Goal: Task Accomplishment & Management: Use online tool/utility

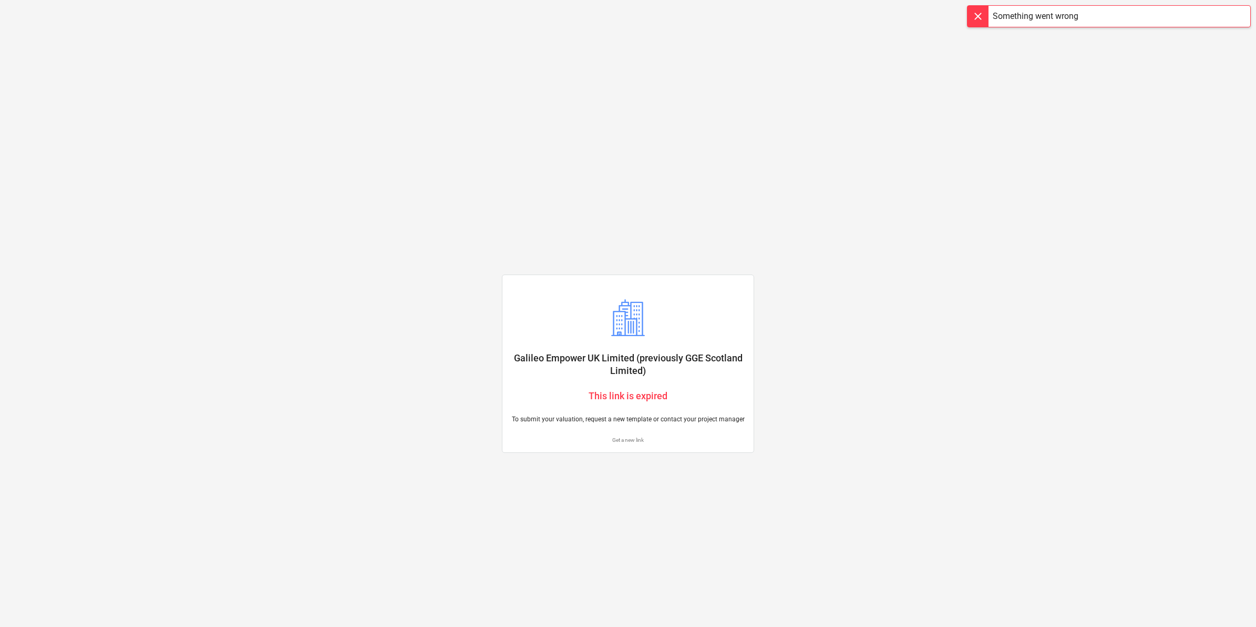
click at [632, 440] on p "Get a new link" at bounding box center [628, 439] width 234 height 7
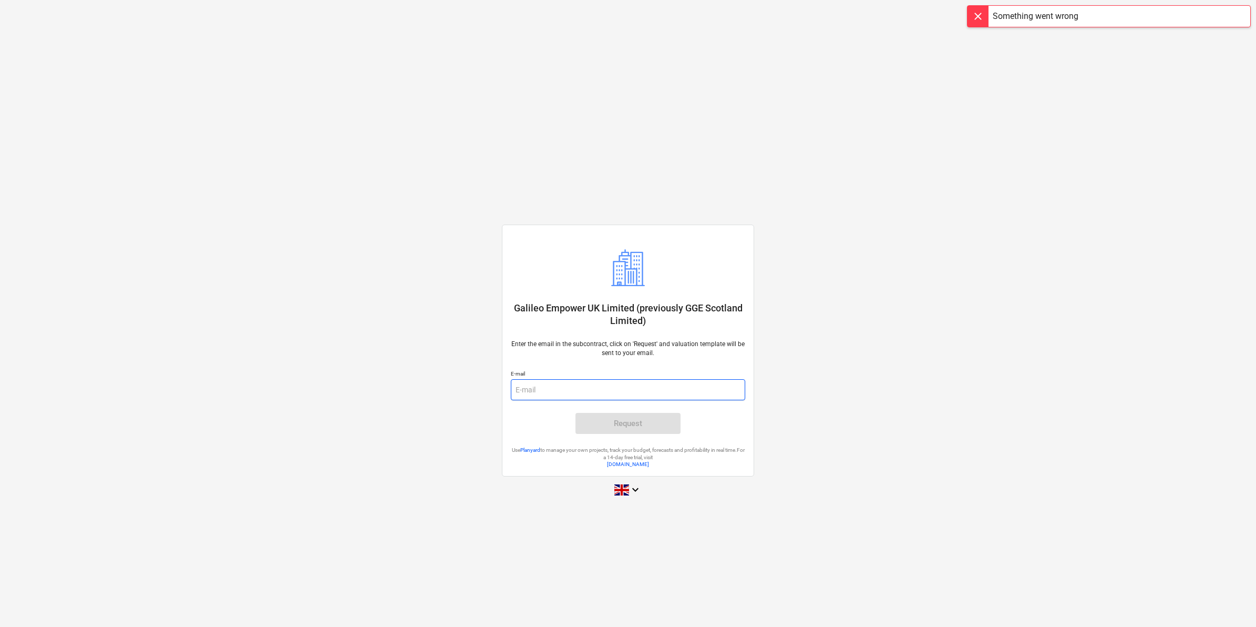
click at [677, 392] on input "email" at bounding box center [628, 389] width 234 height 21
click at [883, 319] on main "Galileo Empower UK Limited (previously GGE Scotland Limited) Enter the email in…" at bounding box center [628, 313] width 1256 height 627
click at [605, 385] on input "email" at bounding box center [628, 389] width 234 height 21
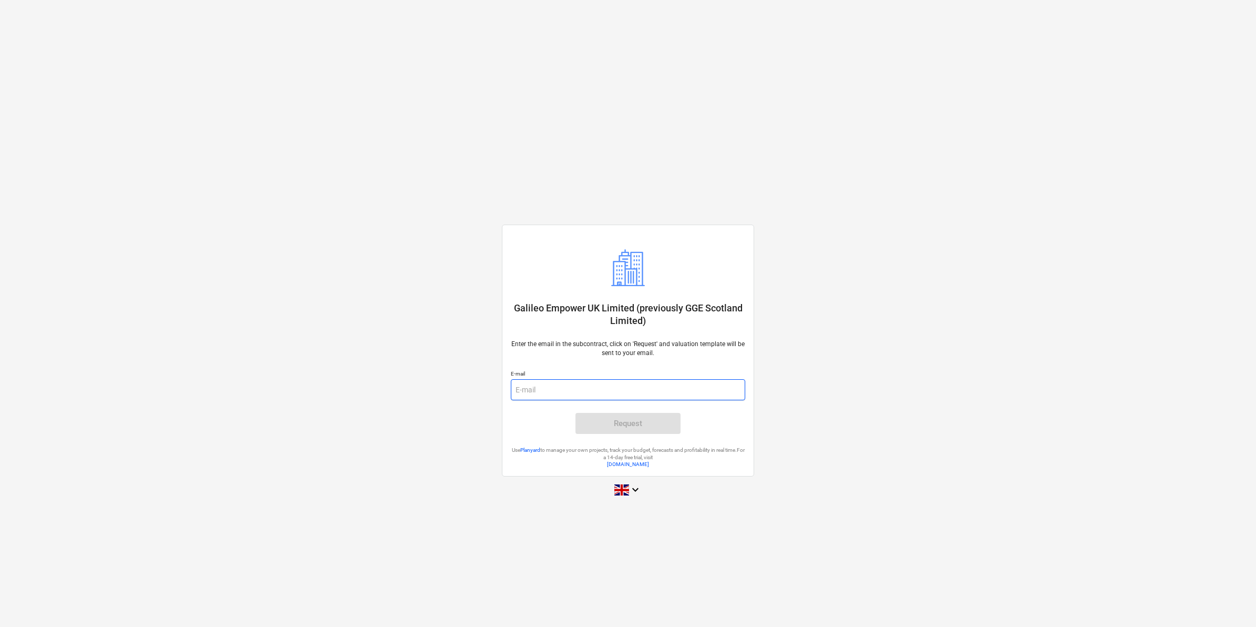
click at [605, 385] on input "email" at bounding box center [628, 389] width 234 height 21
type input "[EMAIL_ADDRESS][DOMAIN_NAME]"
click at [658, 427] on span "Request" at bounding box center [628, 423] width 80 height 14
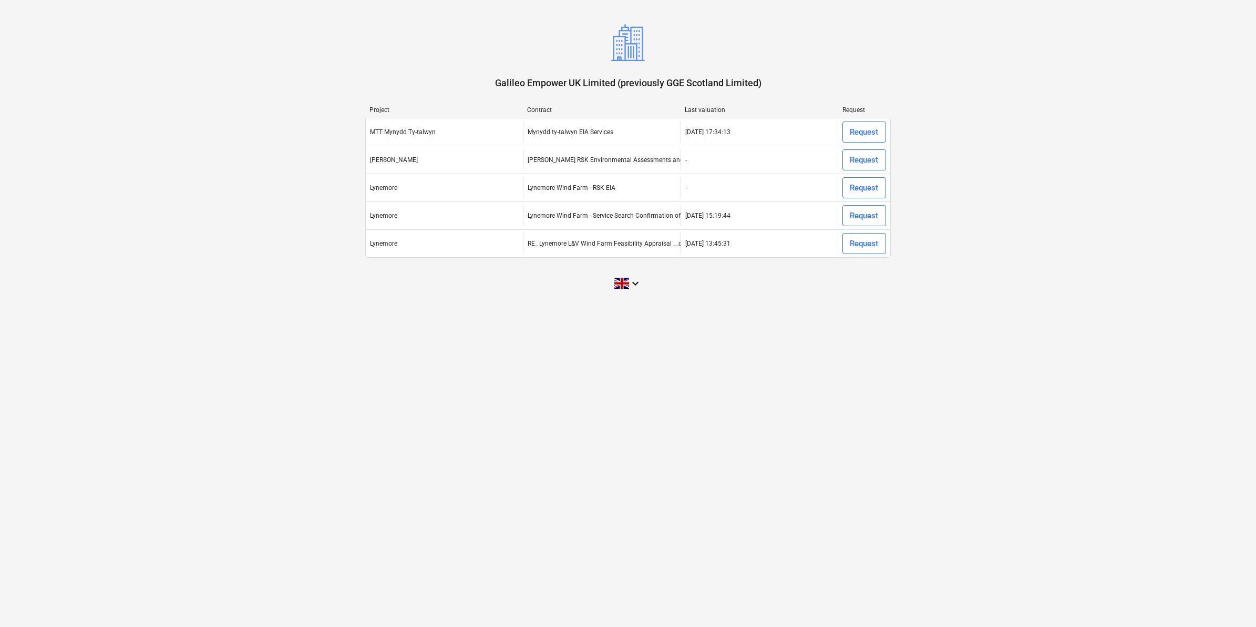
click at [505, 391] on div "Galileo Empower UK Limited (previously GGE Scotland Limited) Project Contract L…" at bounding box center [628, 313] width 1256 height 627
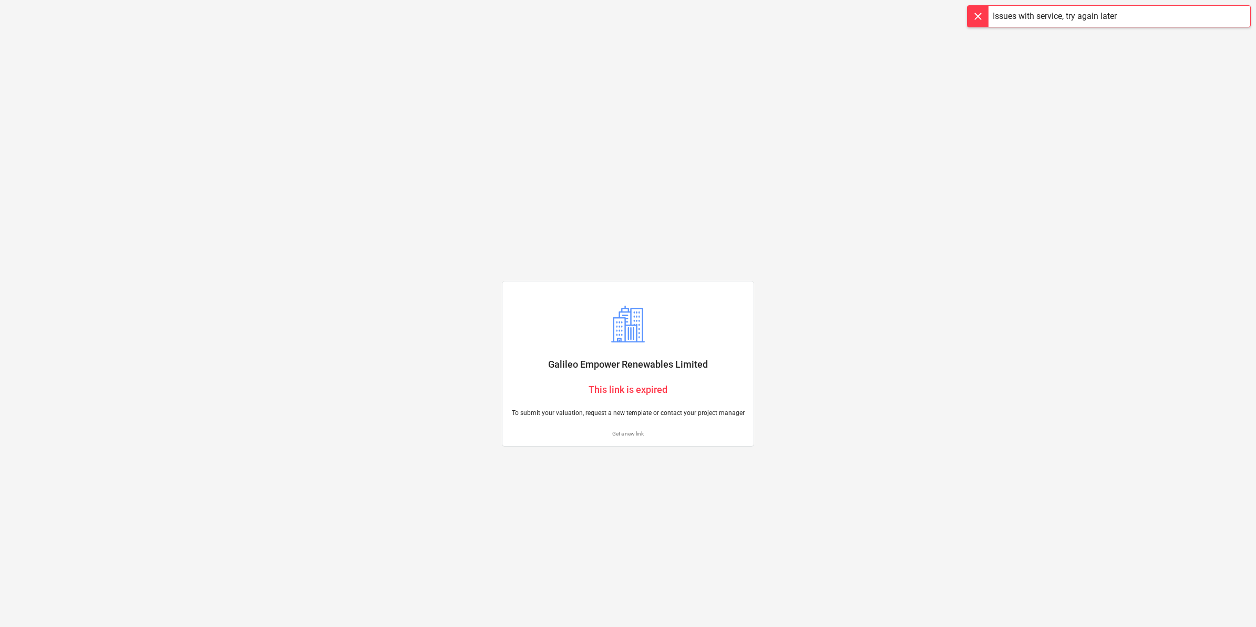
click at [631, 433] on p "Get a new link" at bounding box center [628, 433] width 234 height 7
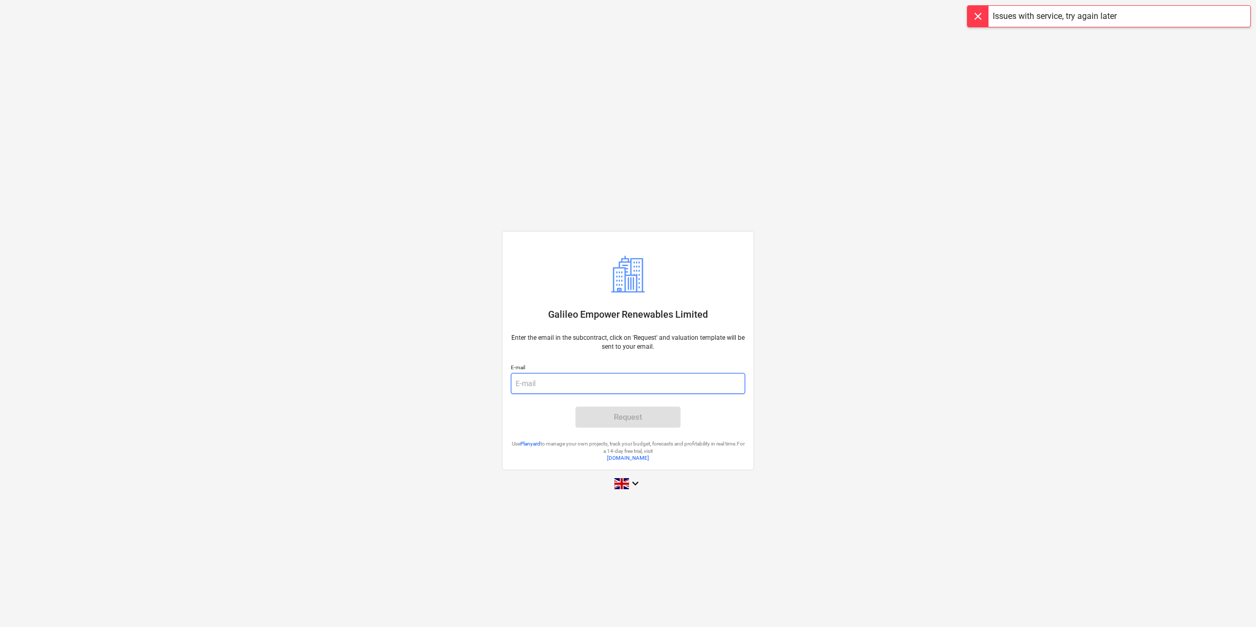
drag, startPoint x: 631, startPoint y: 433, endPoint x: 561, endPoint y: 378, distance: 88.0
click at [561, 378] on input "email" at bounding box center [628, 383] width 234 height 21
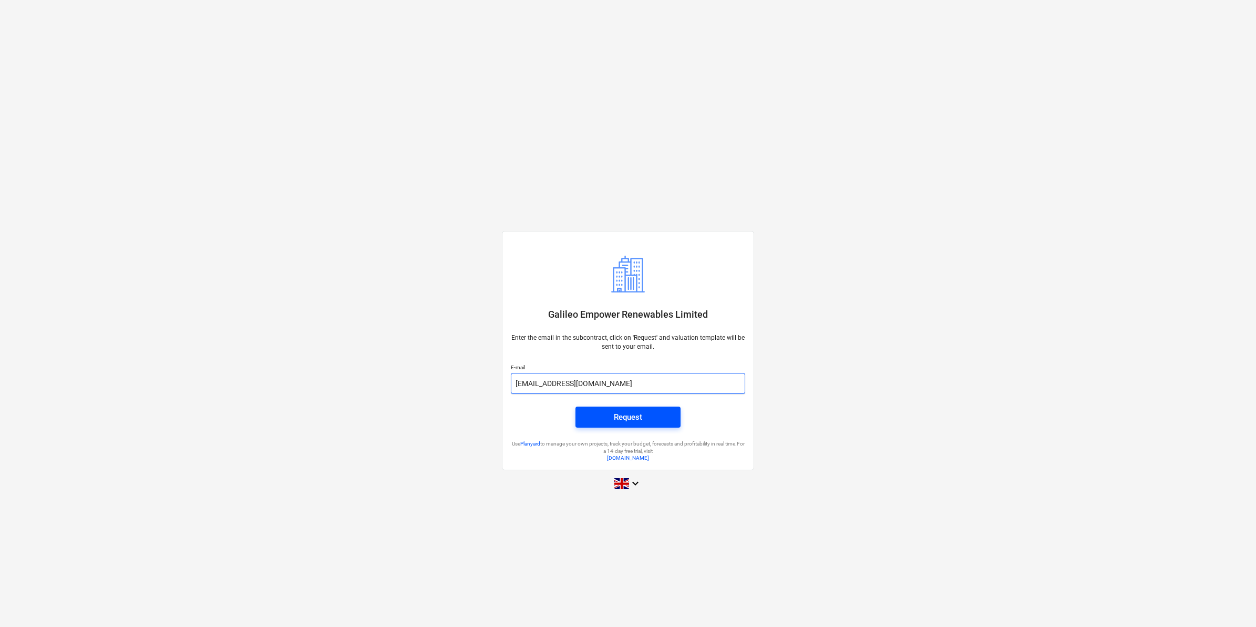
type input "[EMAIL_ADDRESS][DOMAIN_NAME]"
click at [621, 417] on div "Request" at bounding box center [628, 417] width 28 height 14
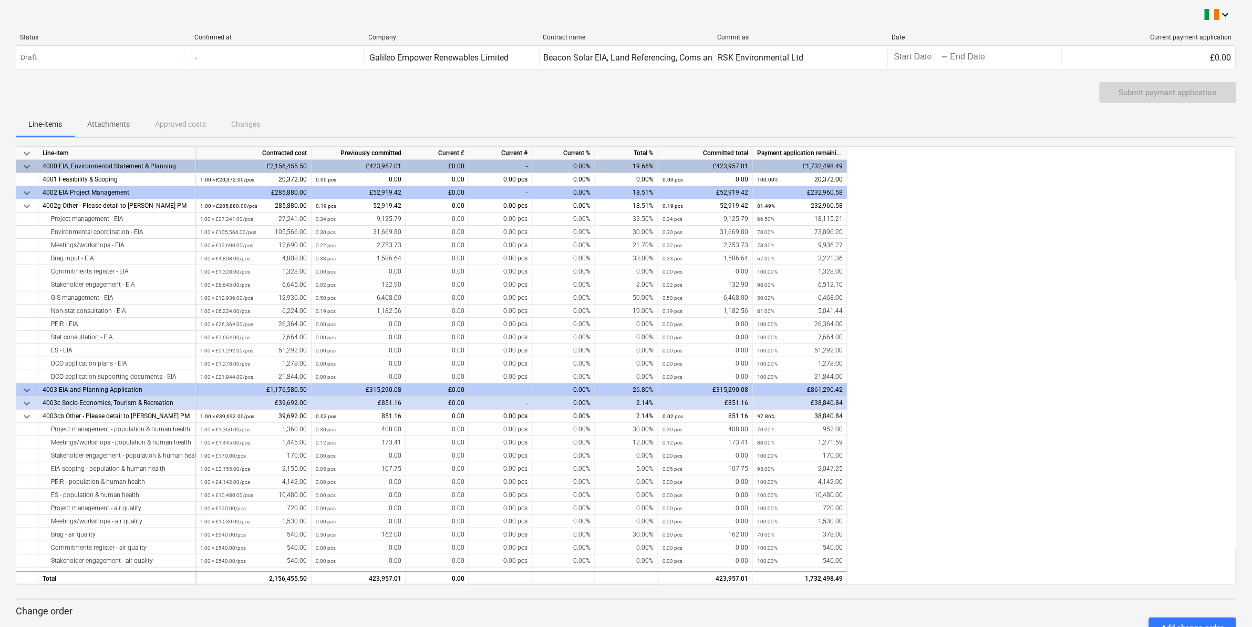
click at [1018, 344] on div "keyboard_arrow_down Line-item Contracted cost Previously committed Current £ Cu…" at bounding box center [626, 365] width 1221 height 438
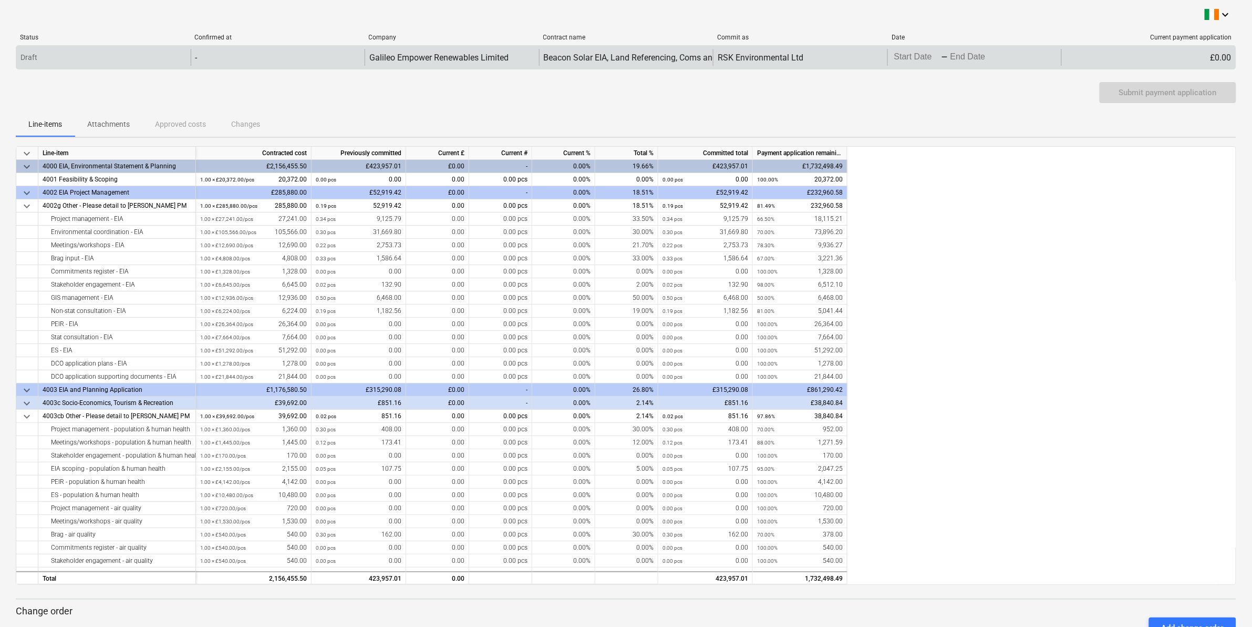
click at [909, 59] on body "keyboard_arrow_down Status Confirmed at Company Contract name Commit as Date Cu…" at bounding box center [626, 313] width 1252 height 627
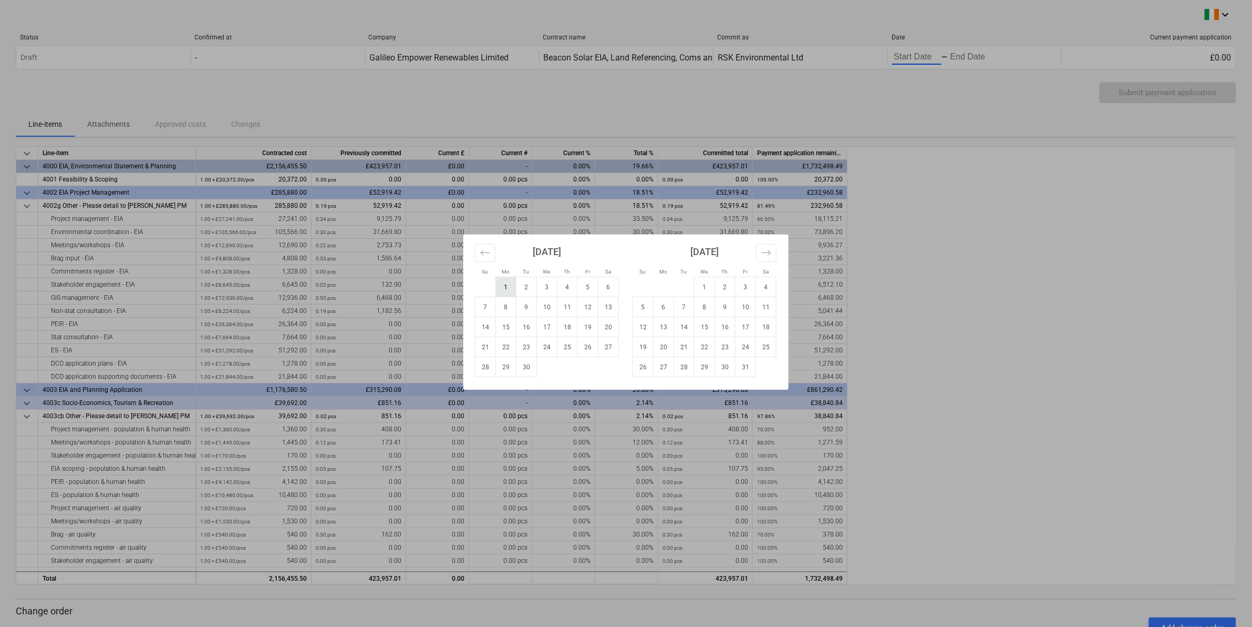
click at [503, 291] on td "1" at bounding box center [506, 287] width 20 height 20
type input "09/01/2025"
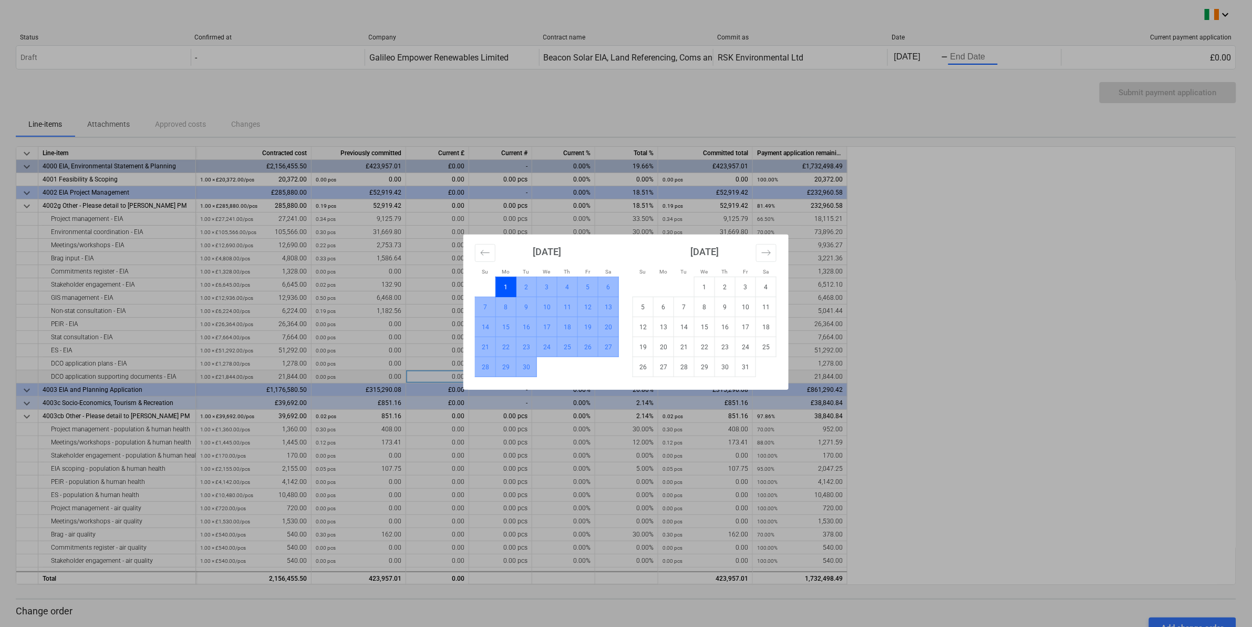
click at [526, 371] on td "30" at bounding box center [527, 367] width 20 height 20
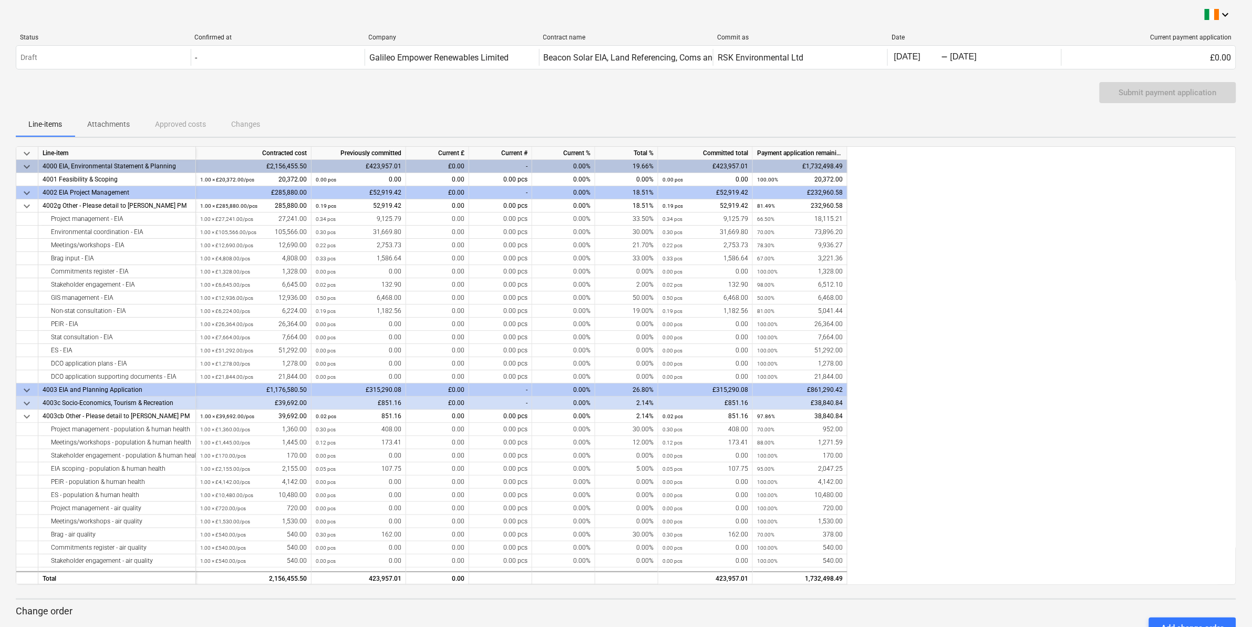
click at [962, 323] on div "keyboard_arrow_down Line-item Contracted cost Previously committed Current £ Cu…" at bounding box center [626, 365] width 1221 height 438
